Goal: Transaction & Acquisition: Purchase product/service

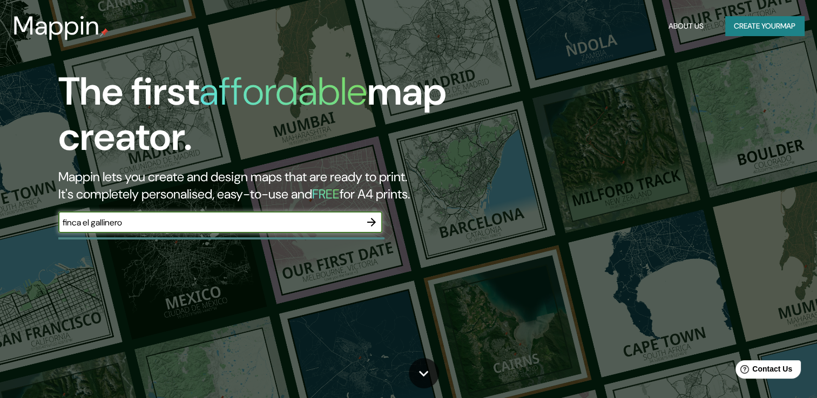
type input "finca el gallinero"
click at [374, 222] on icon "button" at bounding box center [371, 222] width 9 height 9
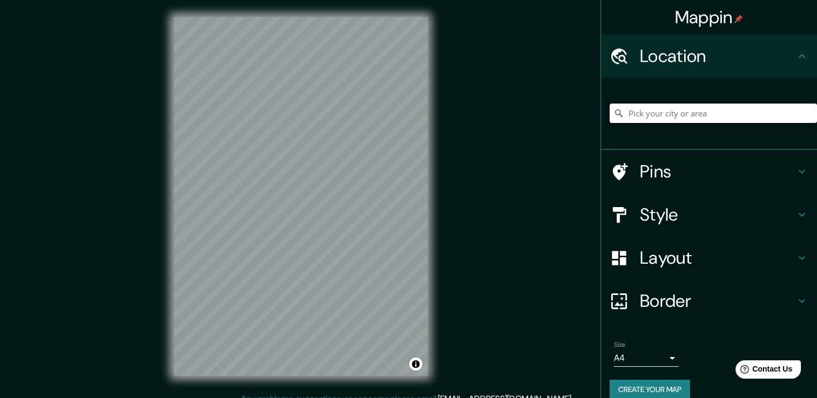
click at [676, 111] on input "Pick your city or area" at bounding box center [712, 113] width 207 height 19
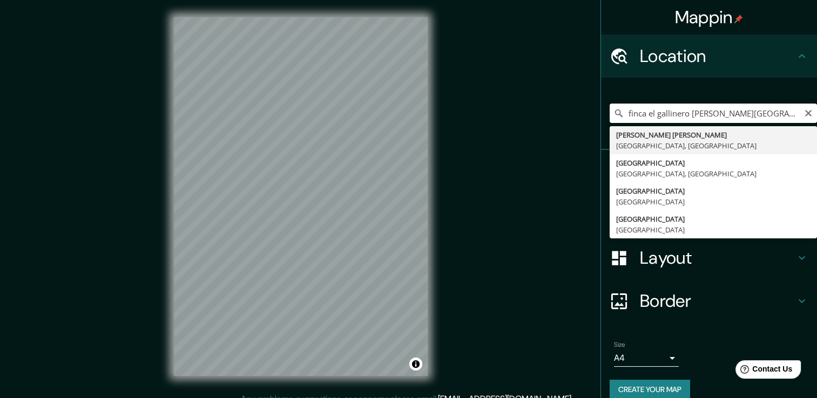
type input "[PERSON_NAME][GEOGRAPHIC_DATA][PERSON_NAME], [GEOGRAPHIC_DATA], [GEOGRAPHIC_DAT…"
drag, startPoint x: 770, startPoint y: 111, endPoint x: 570, endPoint y: 131, distance: 200.1
click at [570, 131] on div "Mappin Location [PERSON_NAME][GEOGRAPHIC_DATA][PERSON_NAME], [GEOGRAPHIC_DATA],…" at bounding box center [408, 205] width 817 height 410
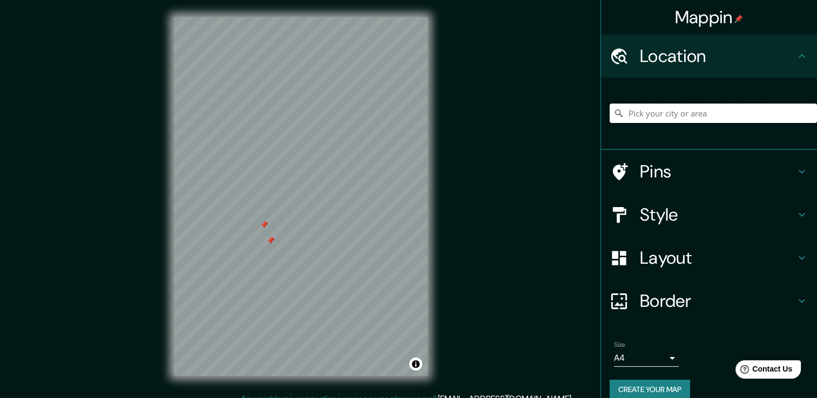
paste input "[PERSON_NAME]. Navacerrada, km 0,600, 28400, [PERSON_NAME][GEOGRAPHIC_DATA][PER…"
type input "[GEOGRAPHIC_DATA][PERSON_NAME][PERSON_NAME], [GEOGRAPHIC_DATA], [GEOGRAPHIC_DAT…"
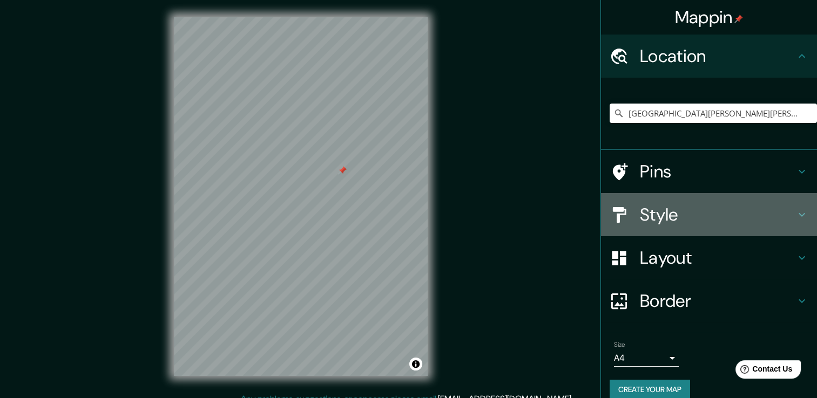
click at [705, 197] on div "Style" at bounding box center [709, 214] width 216 height 43
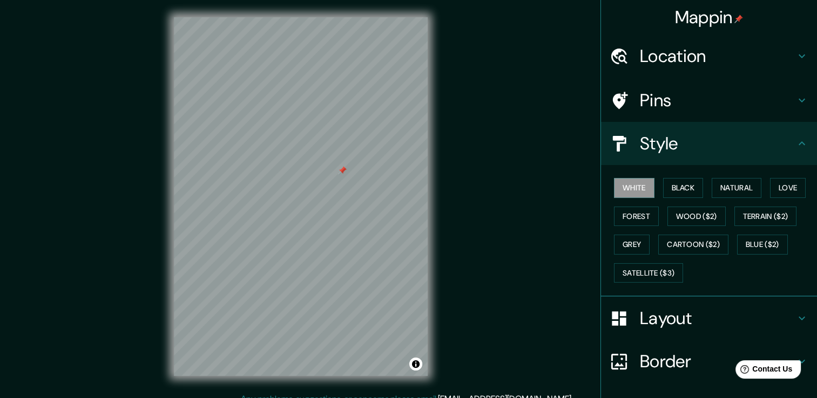
click at [693, 111] on div "Pins" at bounding box center [709, 100] width 216 height 43
